Goal: Transaction & Acquisition: Purchase product/service

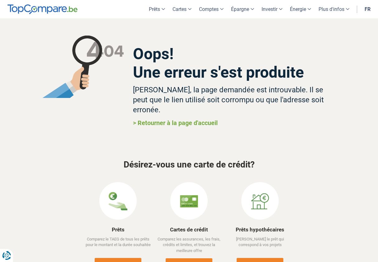
click at [77, 92] on img at bounding box center [83, 67] width 82 height 62
click at [21, 41] on div "Oops! Une erreur s'est produite Désolé, la page demandée est introuvable. Il se…" at bounding box center [189, 81] width 364 height 126
click at [50, 11] on img at bounding box center [42, 9] width 70 height 10
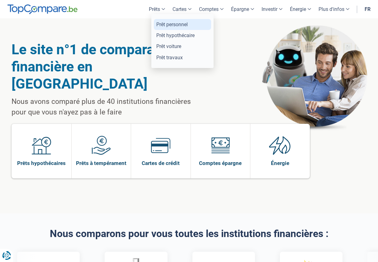
click at [172, 27] on link "Prêt personnel" at bounding box center [182, 24] width 57 height 11
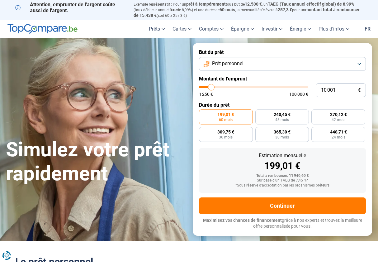
click at [368, 28] on link "fr" at bounding box center [367, 29] width 13 height 18
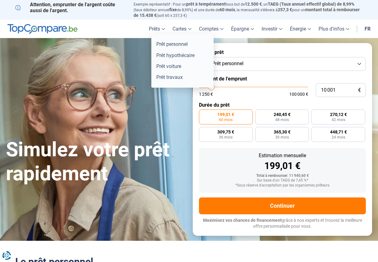
click at [159, 28] on link "Prêts" at bounding box center [157, 29] width 24 height 18
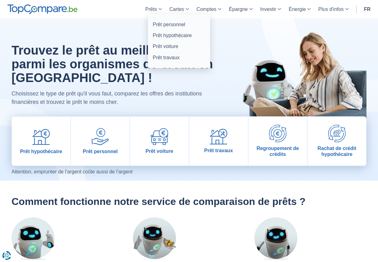
click at [158, 12] on link "Prêts" at bounding box center [154, 9] width 24 height 18
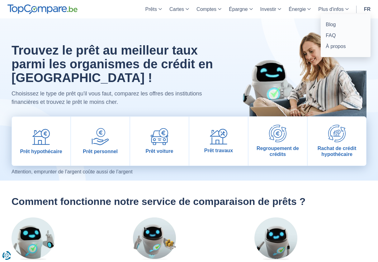
click at [321, 11] on link "Plus d'infos" at bounding box center [334, 9] width 38 height 18
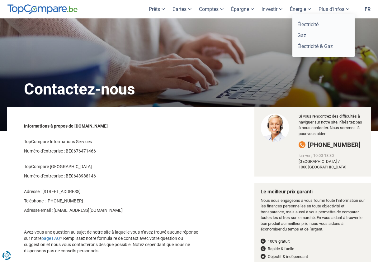
click at [304, 10] on link "Énergie" at bounding box center [300, 9] width 29 height 18
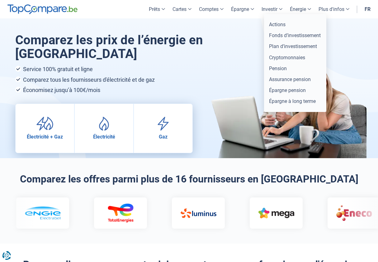
click at [281, 9] on link "Investir" at bounding box center [272, 9] width 28 height 18
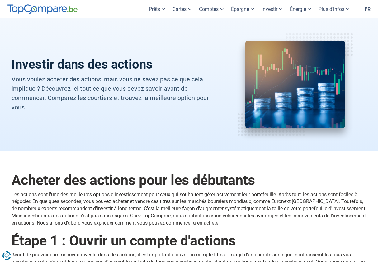
click at [239, 10] on link "Épargne" at bounding box center [242, 9] width 31 height 18
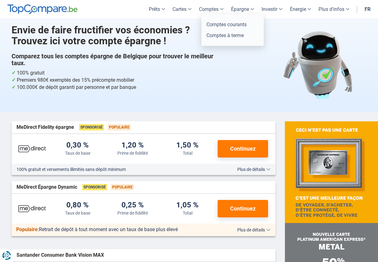
click at [208, 11] on link "Comptes" at bounding box center [211, 9] width 32 height 18
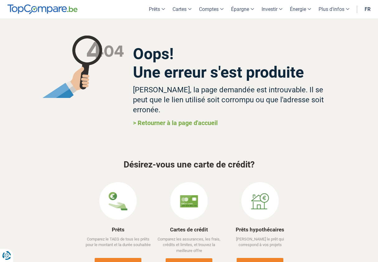
click at [175, 119] on link "> Retourner à la page d'accueil" at bounding box center [175, 122] width 85 height 7
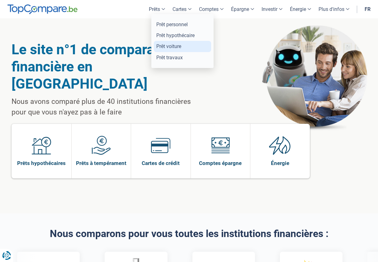
click at [175, 45] on link "Prêt voiture" at bounding box center [182, 46] width 57 height 11
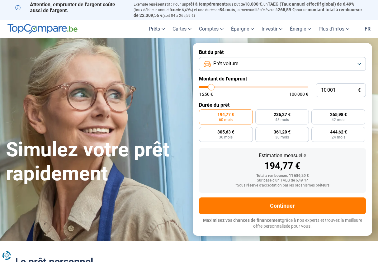
click at [291, 214] on form "But du prêt Prêt voiture Montant de l'emprunt 10 001 € 1 250 € 100 000 € Durée …" at bounding box center [282, 139] width 179 height 192
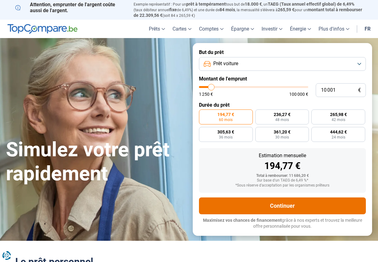
click at [289, 209] on button "Continuer" at bounding box center [282, 205] width 167 height 17
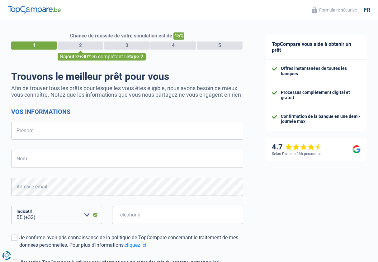
select select "32"
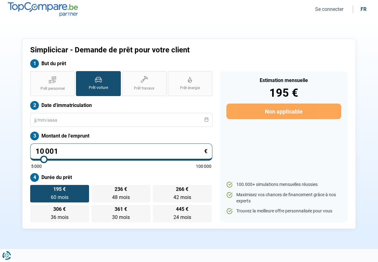
click at [331, 9] on button "Se connecter" at bounding box center [329, 9] width 32 height 7
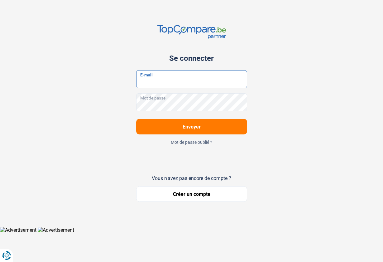
paste input "[EMAIL_ADDRESS][DOMAIN_NAME]"
type input "[EMAIL_ADDRESS][DOMAIN_NAME]"
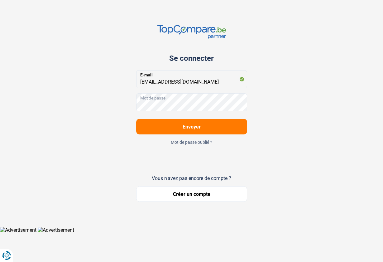
click at [294, 90] on div "Se connecter [EMAIL_ADDRESS][DOMAIN_NAME] E-mail Mot de passe Envoyer Mot de pa…" at bounding box center [191, 113] width 355 height 226
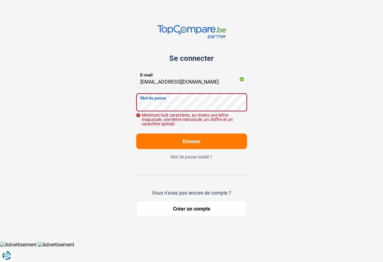
click at [117, 106] on div "Se connecter [EMAIL_ADDRESS][DOMAIN_NAME] E-mail Mot de passe Minimum huit cara…" at bounding box center [191, 120] width 355 height 241
click at [184, 136] on button "Envoyer" at bounding box center [191, 141] width 111 height 16
click at [201, 142] on button "Envoyer" at bounding box center [191, 141] width 111 height 16
click at [282, 139] on div "Se connecter [EMAIL_ADDRESS][DOMAIN_NAME] E-mail Mot de passe Minimum huit cara…" at bounding box center [191, 120] width 355 height 241
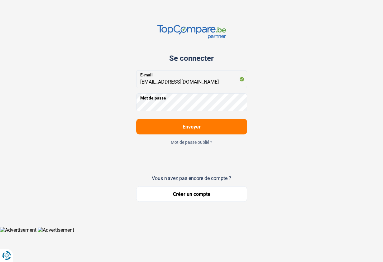
click at [194, 124] on span "Envoyer" at bounding box center [191, 127] width 18 height 6
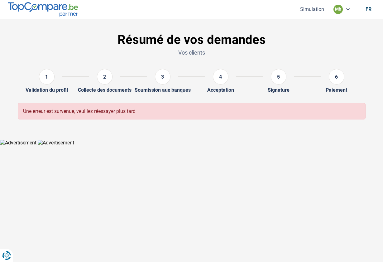
click at [99, 145] on html "Vous avez le contrôle de vos données Nous utilisons des cookies, tout comme nos…" at bounding box center [191, 72] width 383 height 145
click at [339, 11] on div "mb" at bounding box center [337, 9] width 9 height 9
click at [325, 48] on div "Résumé de vos demandes Vos clients" at bounding box center [191, 45] width 355 height 36
